Goal: Find contact information: Find contact information

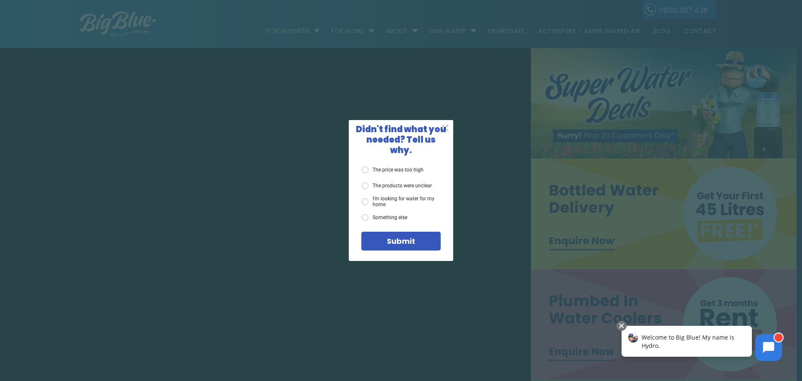
click at [444, 129] on span "X" at bounding box center [446, 127] width 8 height 10
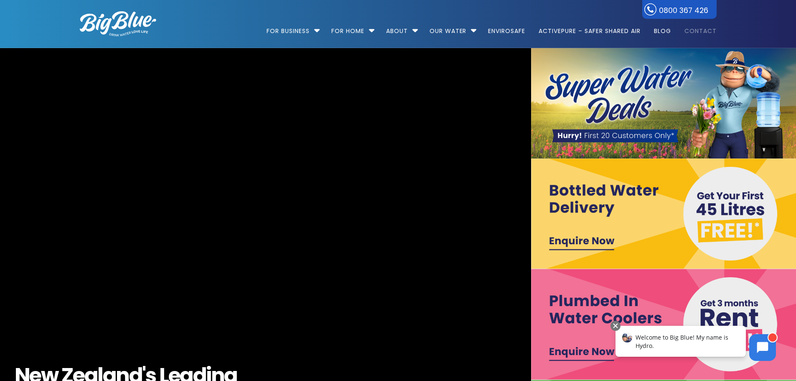
click at [705, 31] on link "Contact" at bounding box center [698, 27] width 38 height 54
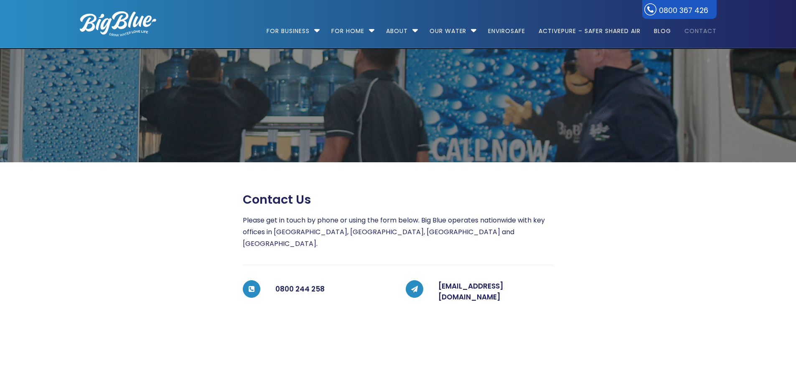
scroll to position [125, 0]
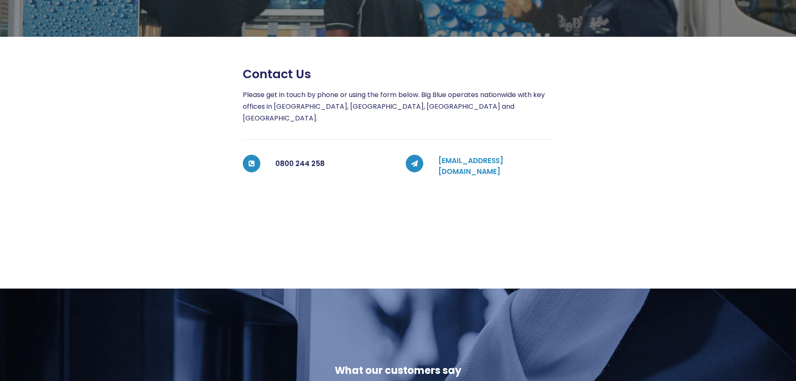
click at [458, 155] on link "[EMAIL_ADDRESS][DOMAIN_NAME]" at bounding box center [470, 165] width 65 height 21
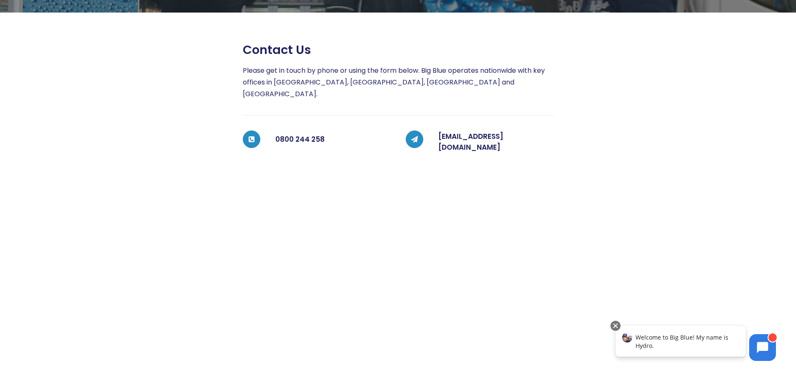
scroll to position [143, 0]
